Goal: Information Seeking & Learning: Learn about a topic

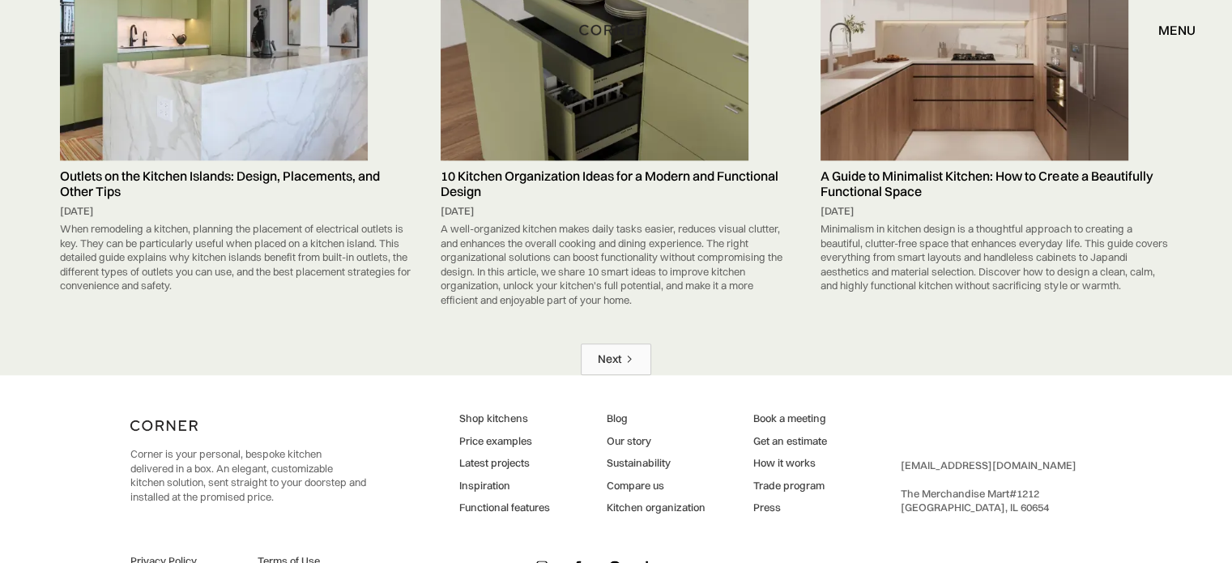
scroll to position [8060, 0]
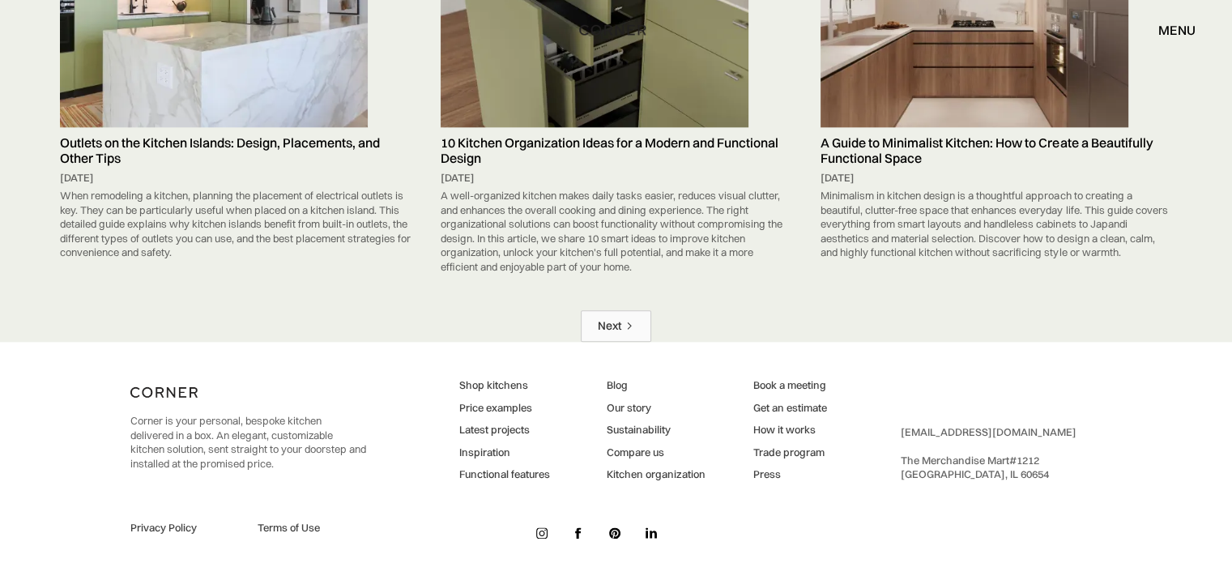
drag, startPoint x: 598, startPoint y: 49, endPoint x: 565, endPoint y: 128, distance: 85.3
drag, startPoint x: 623, startPoint y: 291, endPoint x: 610, endPoint y: 304, distance: 18.3
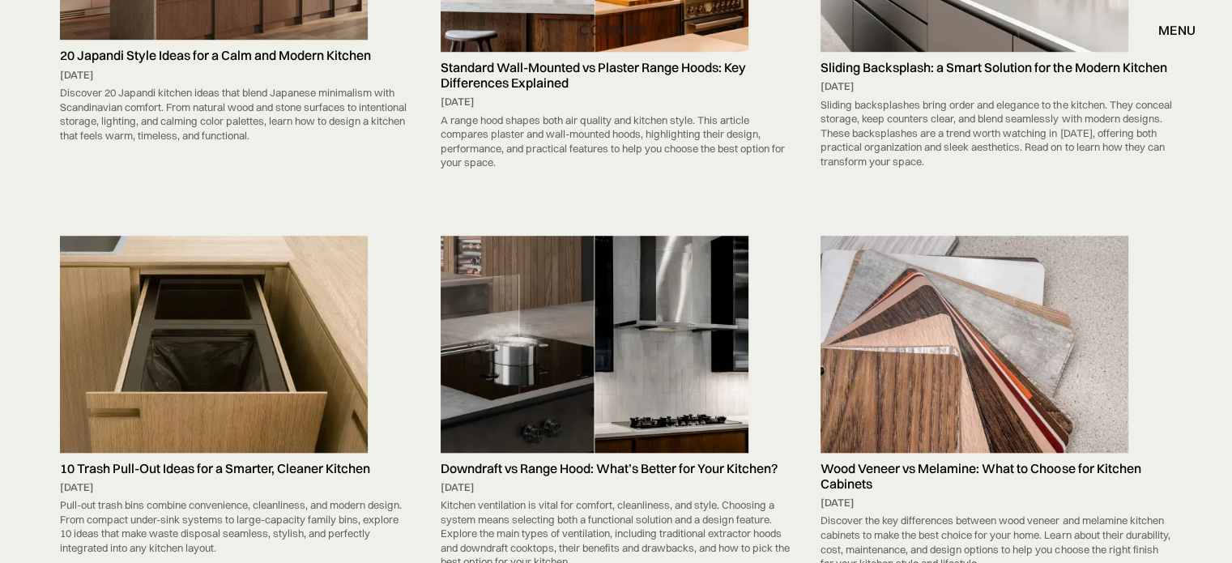
scroll to position [0, 0]
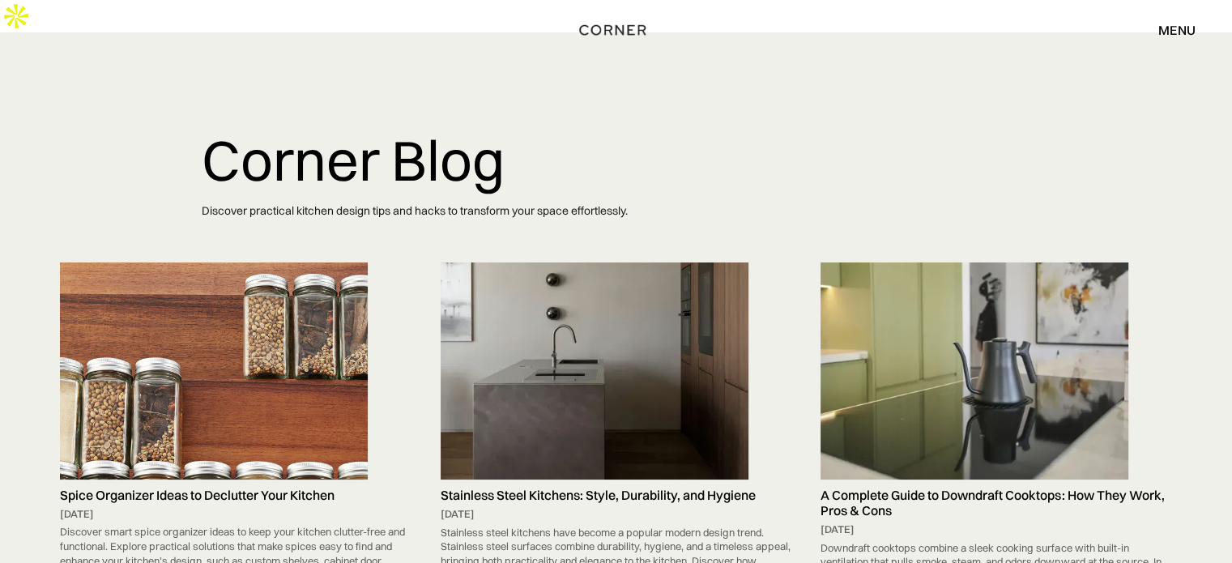
click at [246, 346] on img at bounding box center [214, 370] width 308 height 216
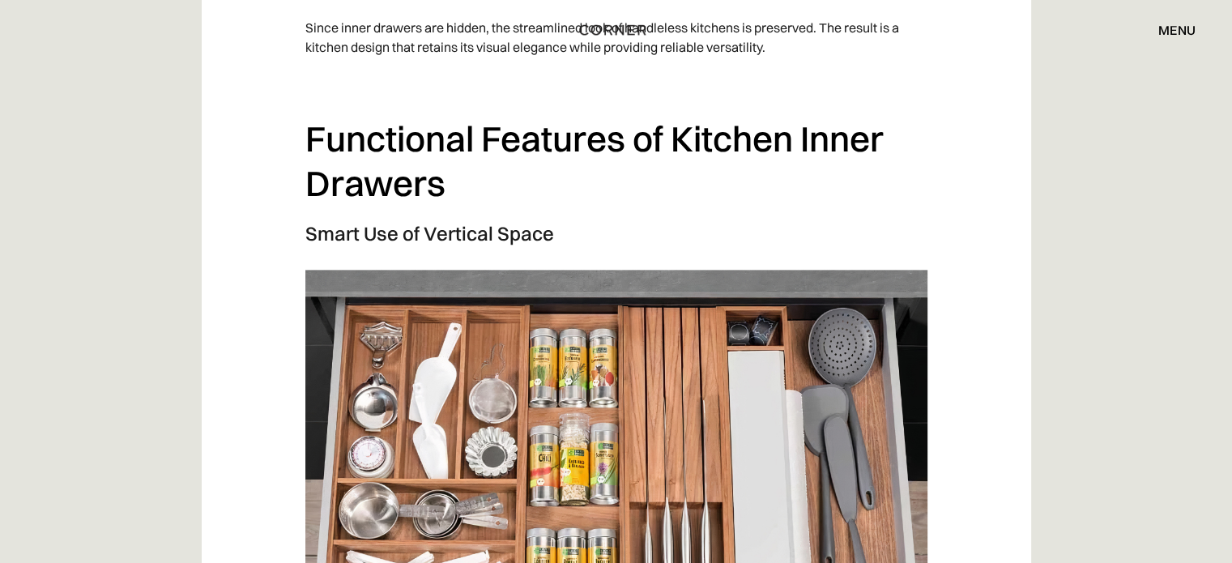
scroll to position [1944, 0]
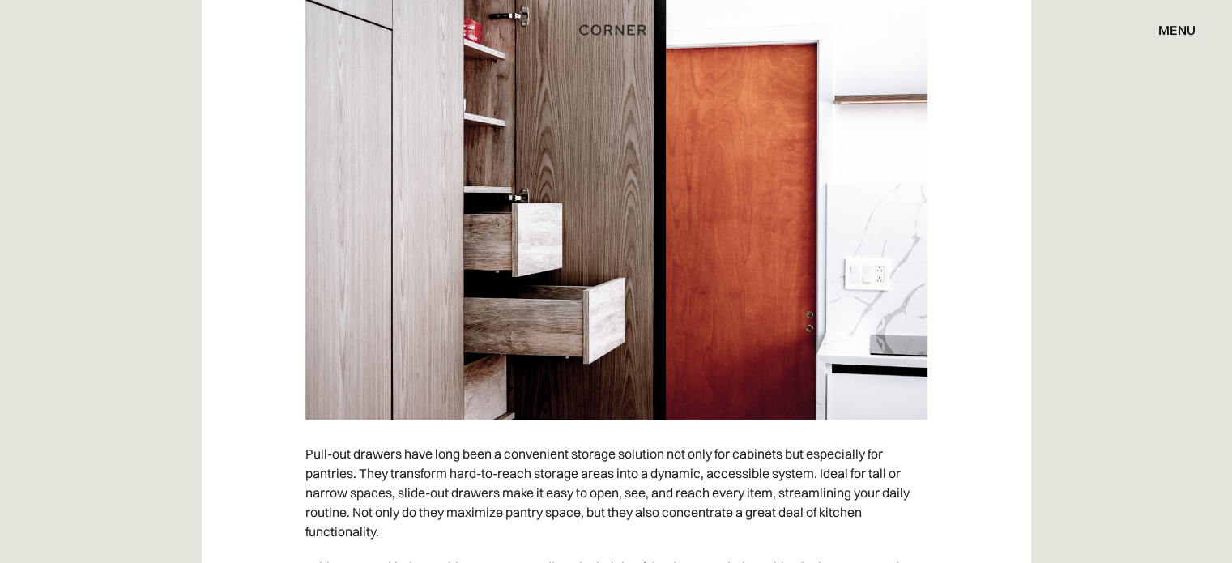
scroll to position [1620, 0]
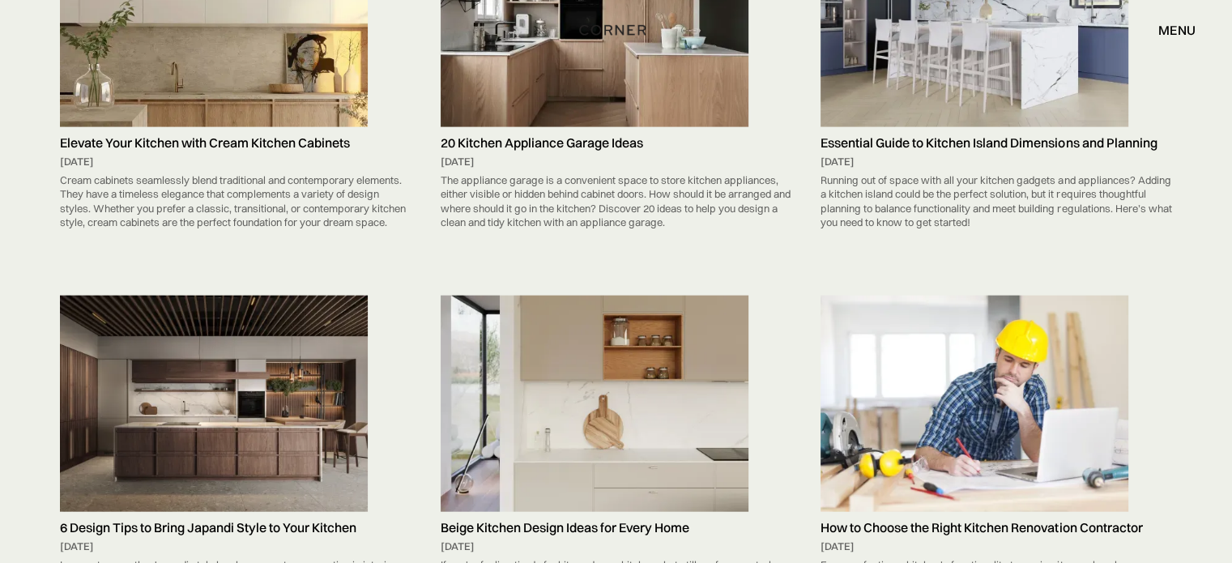
scroll to position [3731, 0]
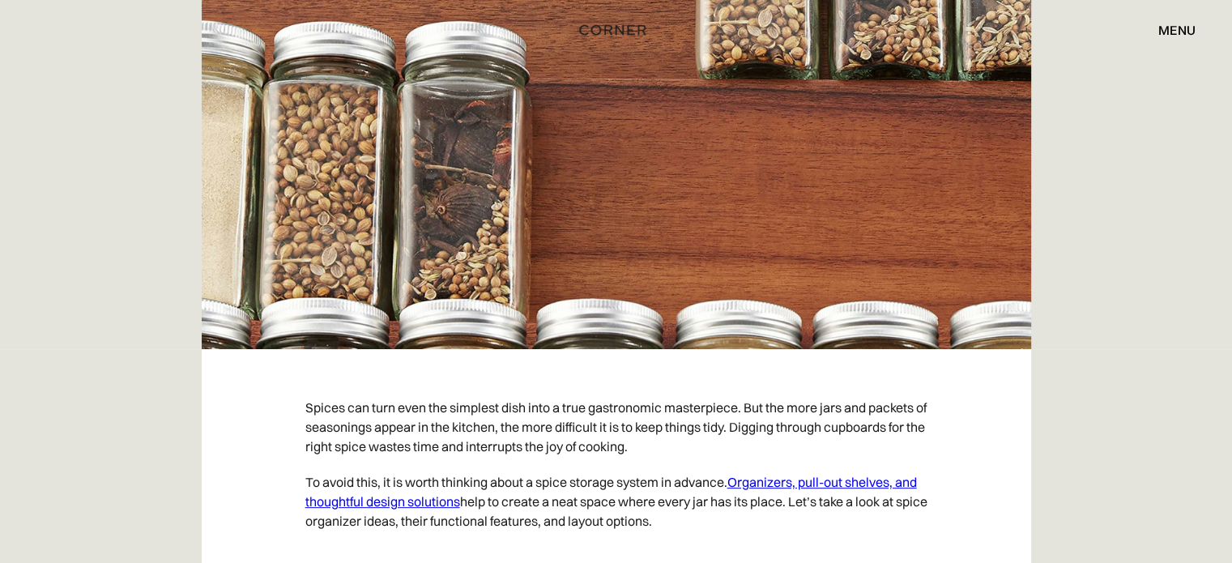
scroll to position [648, 0]
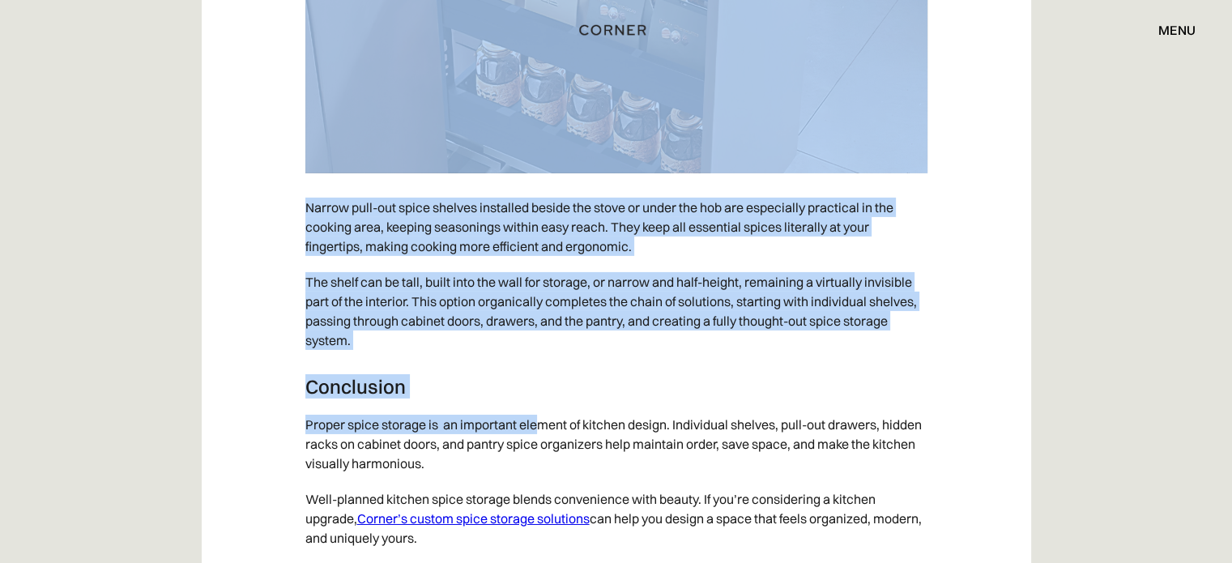
scroll to position [5298, 0]
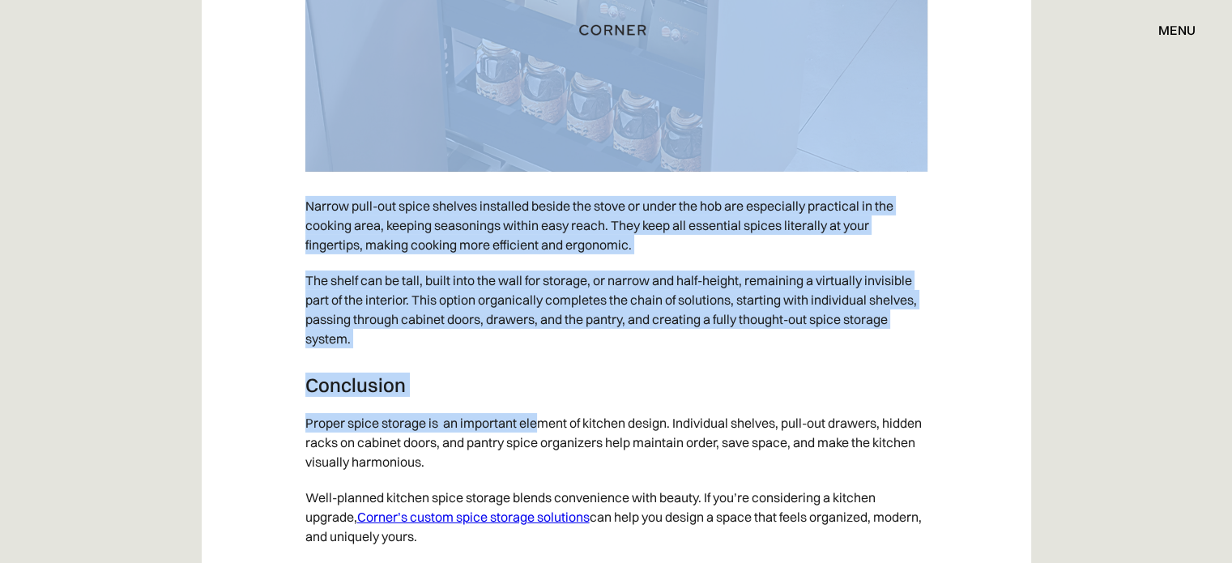
drag, startPoint x: 295, startPoint y: 307, endPoint x: 514, endPoint y: 534, distance: 315.1
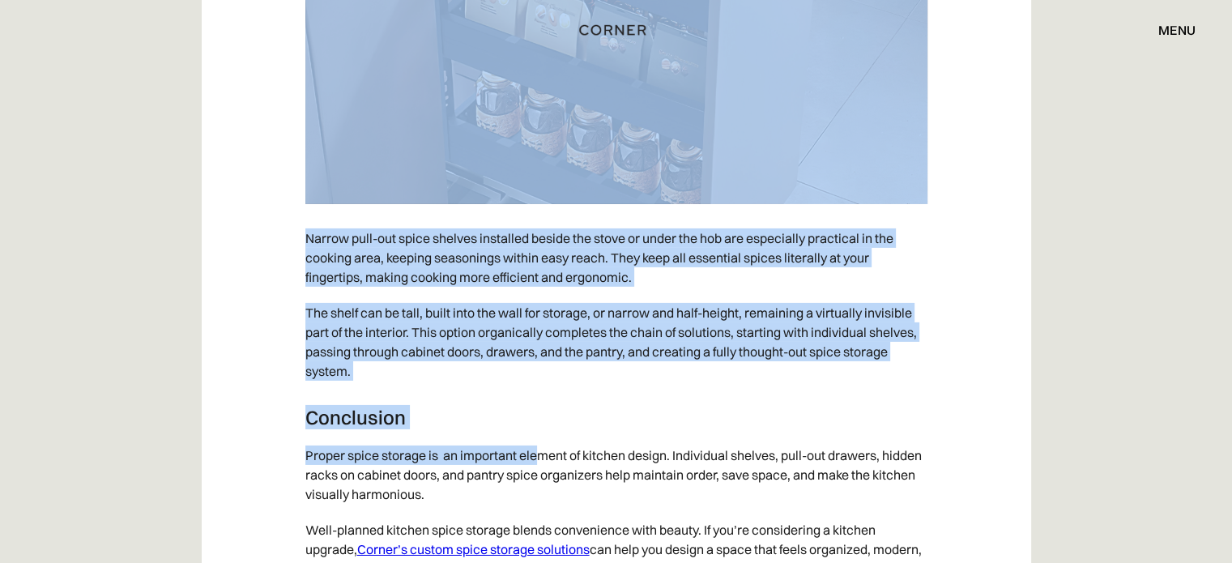
copy div "Loremi dol sita cons adi elitsedd eius temp i utla etdoloremag aliquaenima. Min…"
